Goal: Task Accomplishment & Management: Use online tool/utility

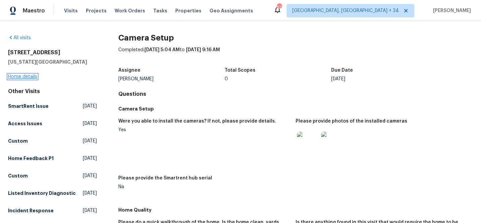
click at [22, 76] on link "Home details" at bounding box center [22, 76] width 29 height 5
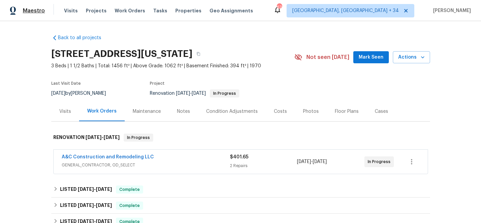
click at [31, 12] on span "Maestro" at bounding box center [34, 10] width 22 height 7
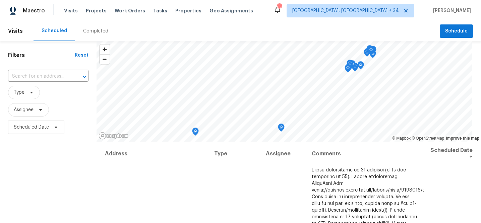
click at [94, 32] on div "Completed" at bounding box center [95, 31] width 25 height 7
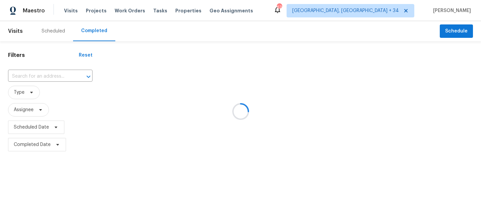
click at [59, 73] on div at bounding box center [240, 111] width 481 height 223
click at [54, 76] on div at bounding box center [240, 111] width 481 height 223
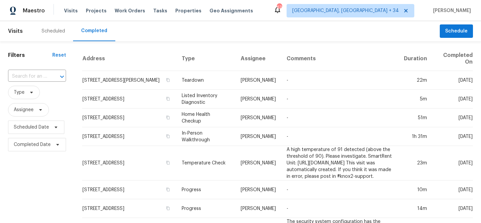
click at [49, 77] on div at bounding box center [57, 76] width 17 height 9
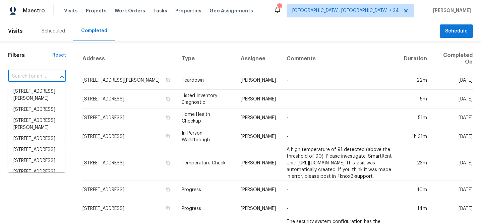
paste input "270 N 500 E"
type input "270 N 500 E"
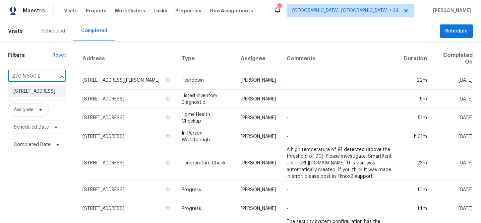
click at [38, 92] on li "270 N 500 E, Spanish Fork, UT 84660" at bounding box center [36, 91] width 57 height 11
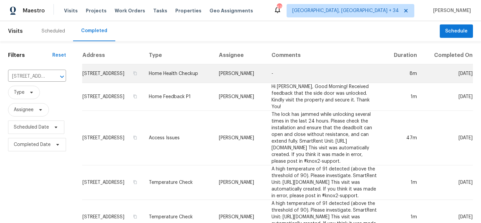
click at [188, 78] on td "Home Health Checkup" at bounding box center [178, 73] width 70 height 19
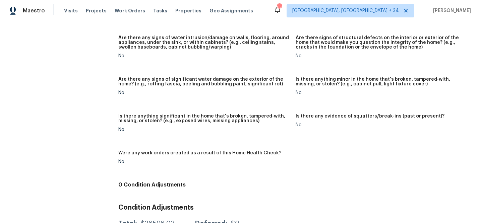
scroll to position [468, 0]
